Goal: Task Accomplishment & Management: Complete application form

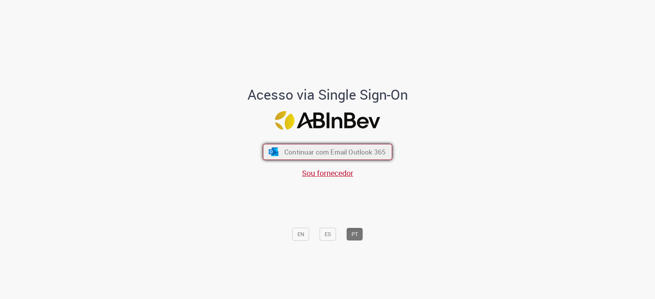
drag, startPoint x: 282, startPoint y: 148, endPoint x: 278, endPoint y: 148, distance: 4.6
click at [283, 147] on button "Continuar com Email Outlook 365" at bounding box center [327, 152] width 129 height 16
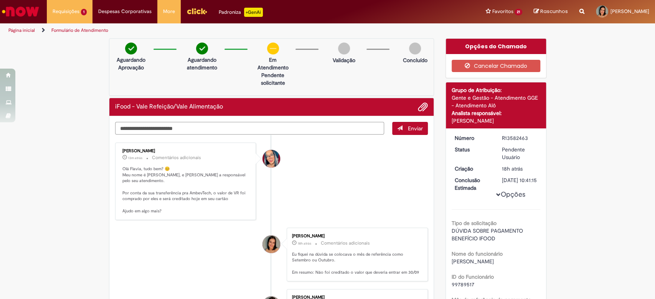
click at [208, 122] on textarea "Digite sua mensagem aqui..." at bounding box center [250, 128] width 270 height 13
type textarea "**********"
